Goal: Learn about a topic

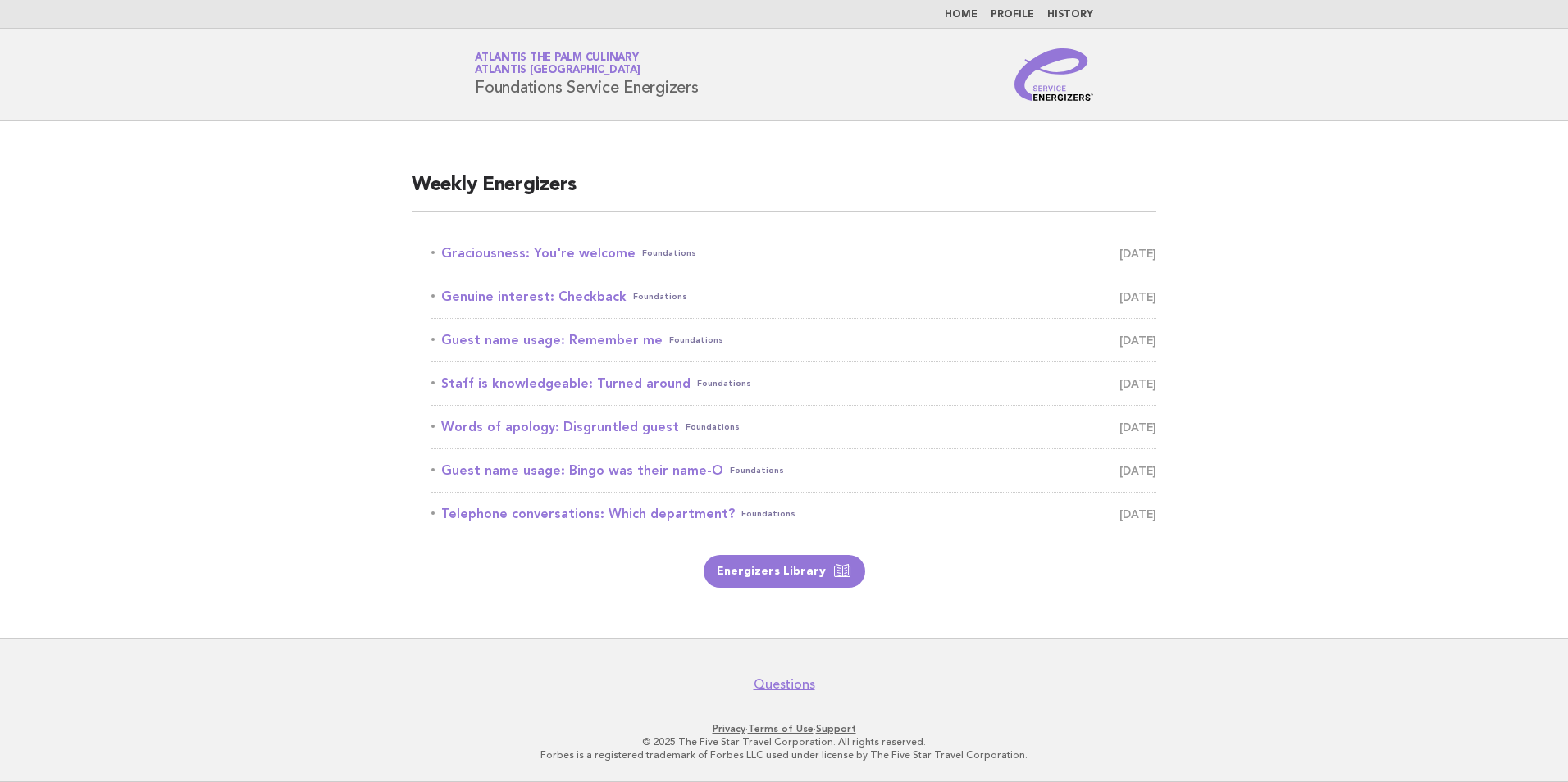
click at [764, 588] on div "Weekly Energizers Graciousness: You're welcome Foundations October 7 Genuine in…" at bounding box center [784, 380] width 784 height 455
click at [763, 584] on link "Energizers Library" at bounding box center [784, 571] width 162 height 33
click at [576, 255] on link "Graciousness: You're welcome Foundations [DATE]" at bounding box center [794, 254] width 725 height 23
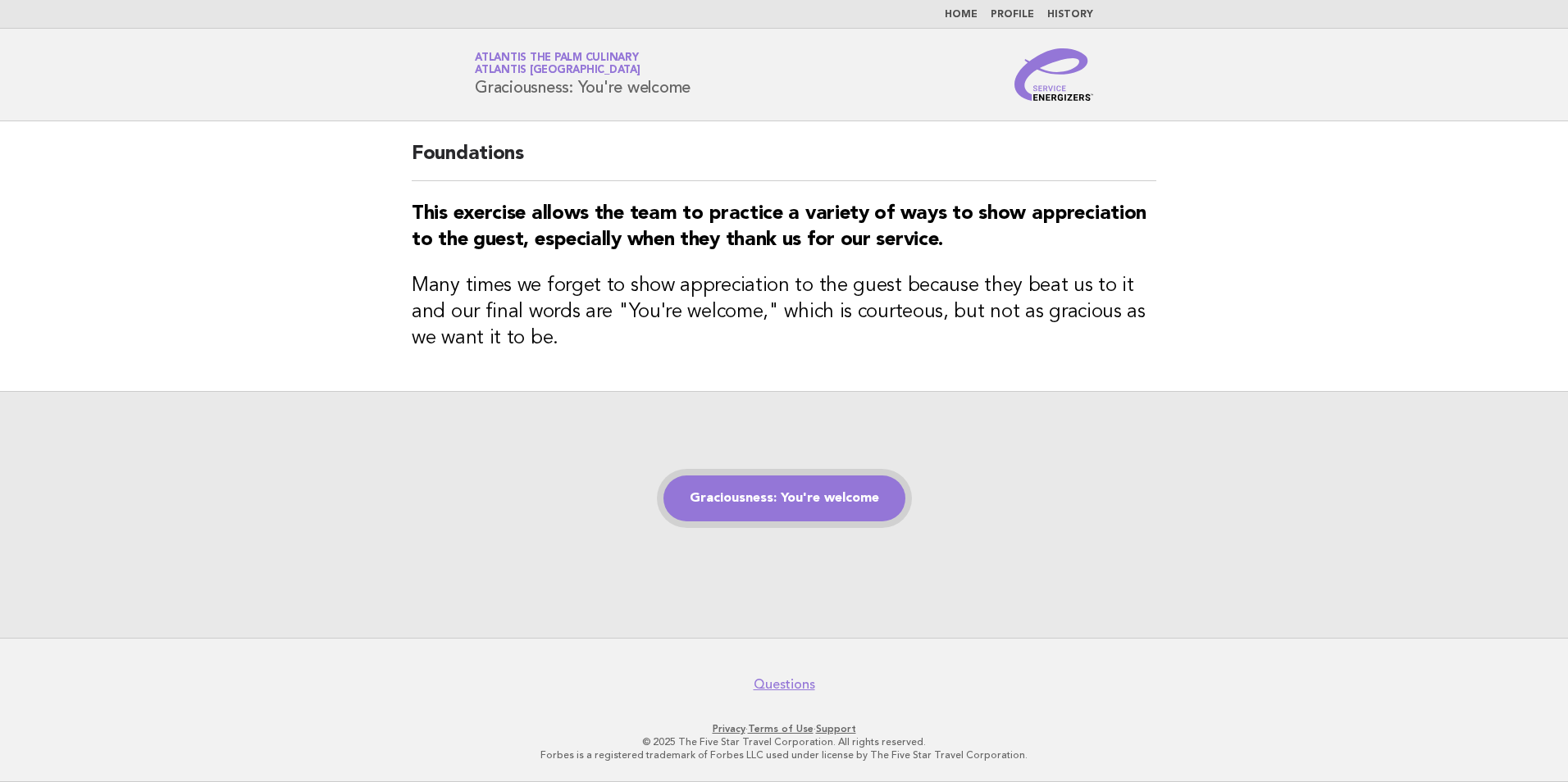
click at [704, 492] on link "Graciousness: You're welcome" at bounding box center [784, 498] width 242 height 46
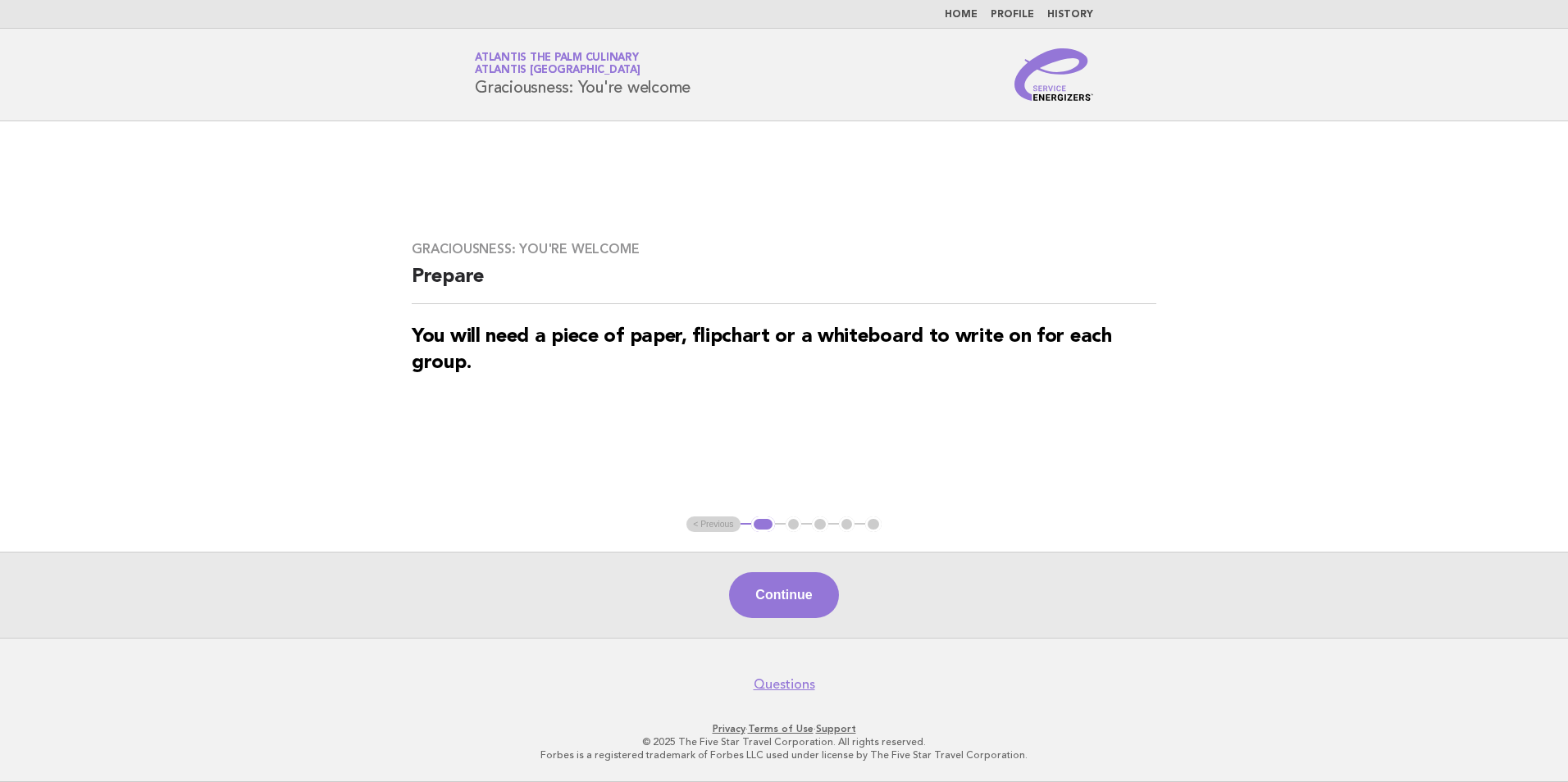
click at [770, 622] on div "Continue" at bounding box center [784, 594] width 1568 height 86
click at [788, 605] on button "Continue" at bounding box center [784, 594] width 109 height 46
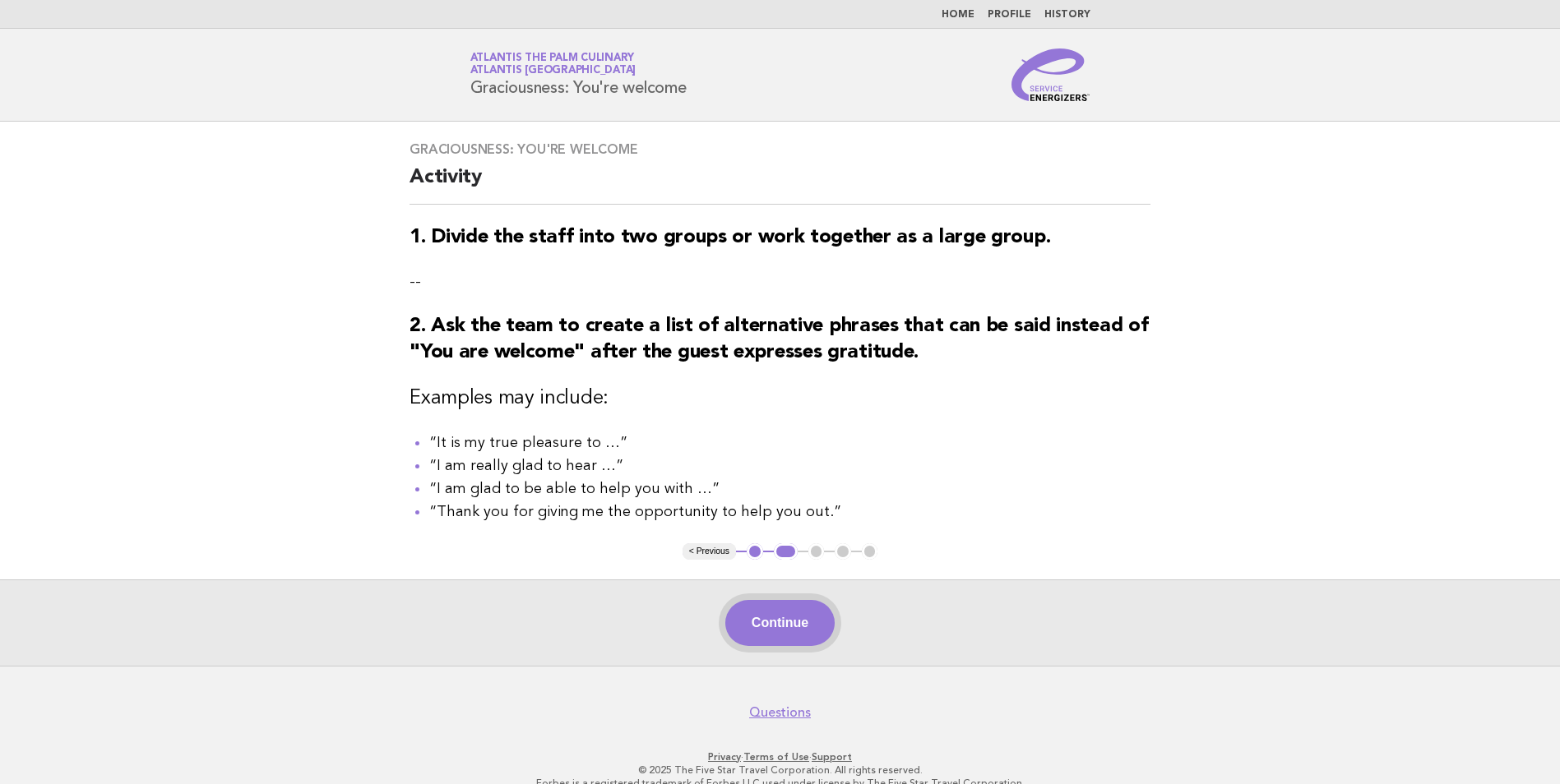
click at [779, 627] on button "Continue" at bounding box center [780, 623] width 109 height 46
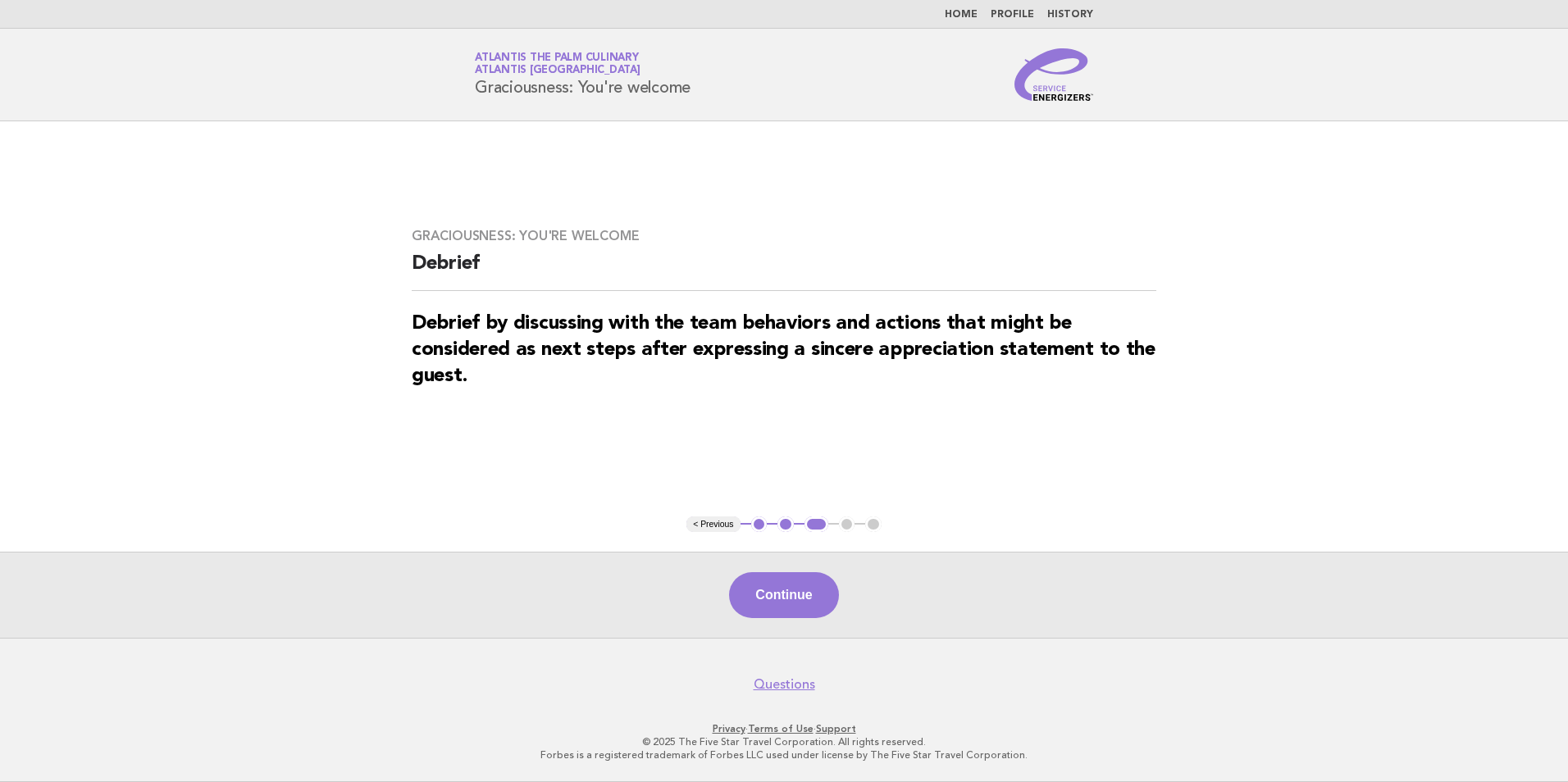
click at [777, 626] on div "Continue" at bounding box center [784, 594] width 1568 height 86
click at [782, 601] on button "Continue" at bounding box center [784, 594] width 109 height 46
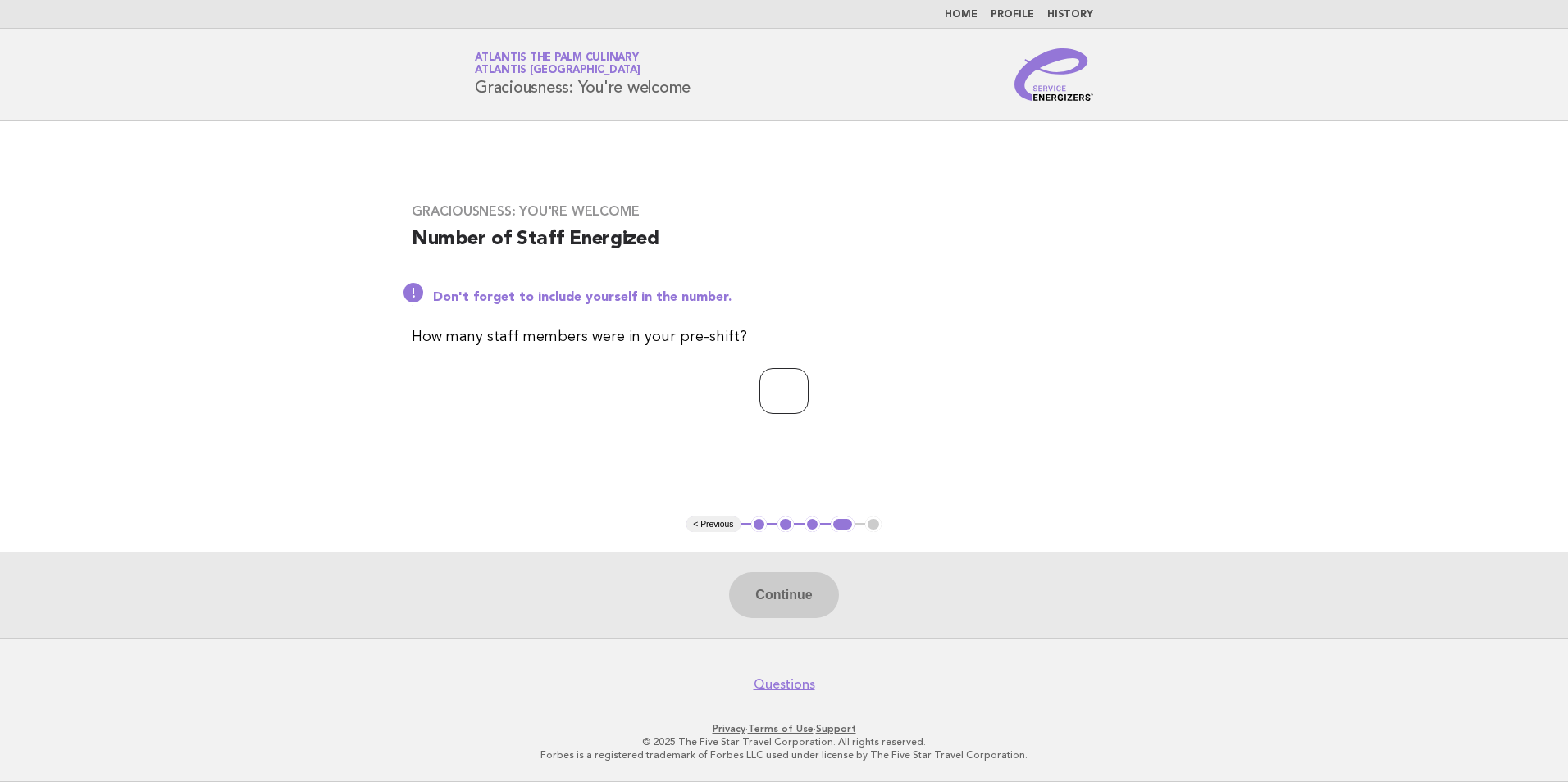
click at [768, 385] on input "number" at bounding box center [784, 391] width 49 height 46
type input "**"
click at [797, 606] on button "Continue" at bounding box center [784, 594] width 109 height 46
